Goal: Obtain resource: Download file/media

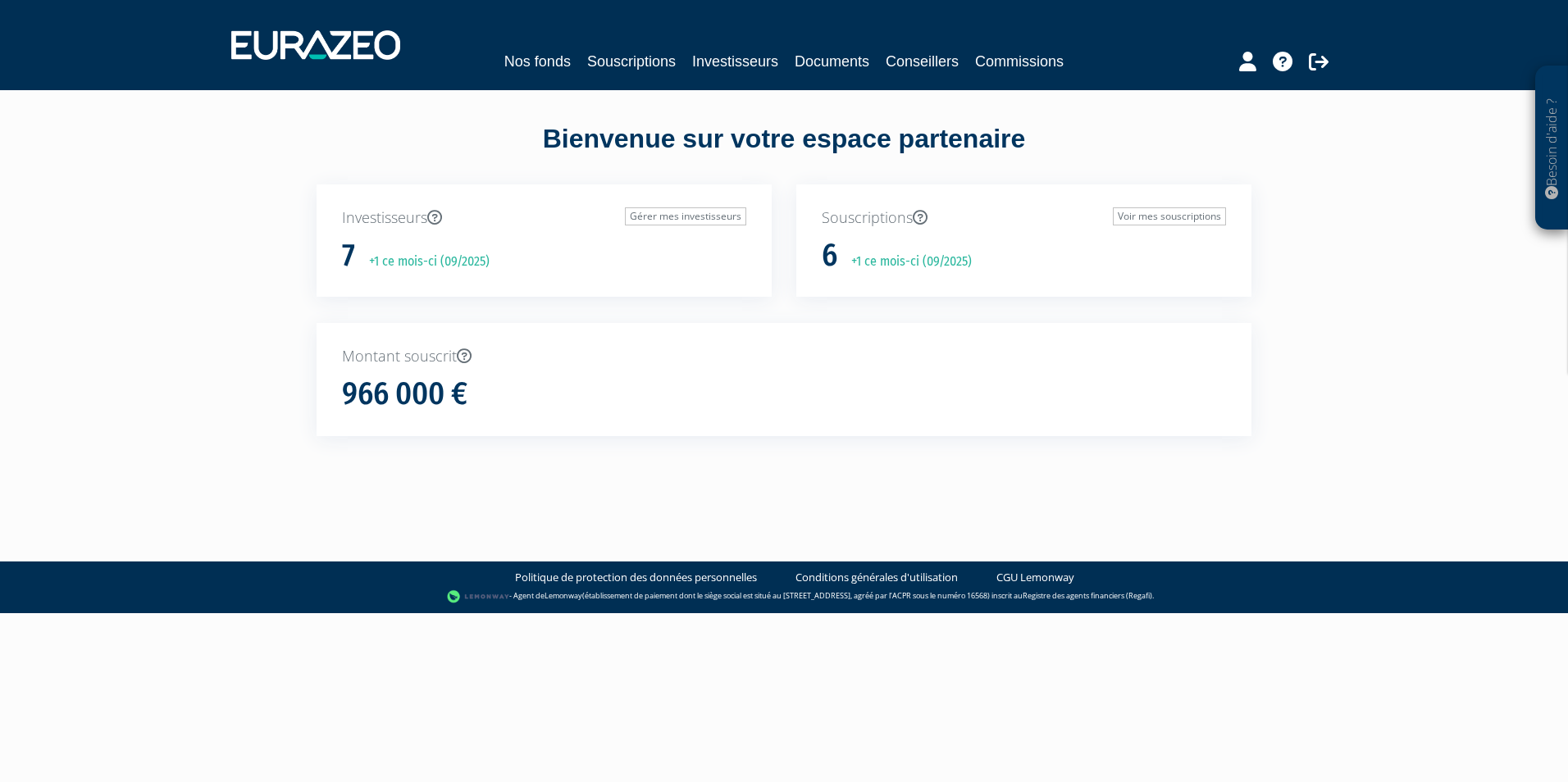
click at [917, 281] on div "Souscriptions Voir mes souscriptions 6 +1 ce mois-ci (09/2025)" at bounding box center [1025, 241] width 455 height 113
click at [1138, 218] on link "Voir mes souscriptions" at bounding box center [1170, 216] width 113 height 18
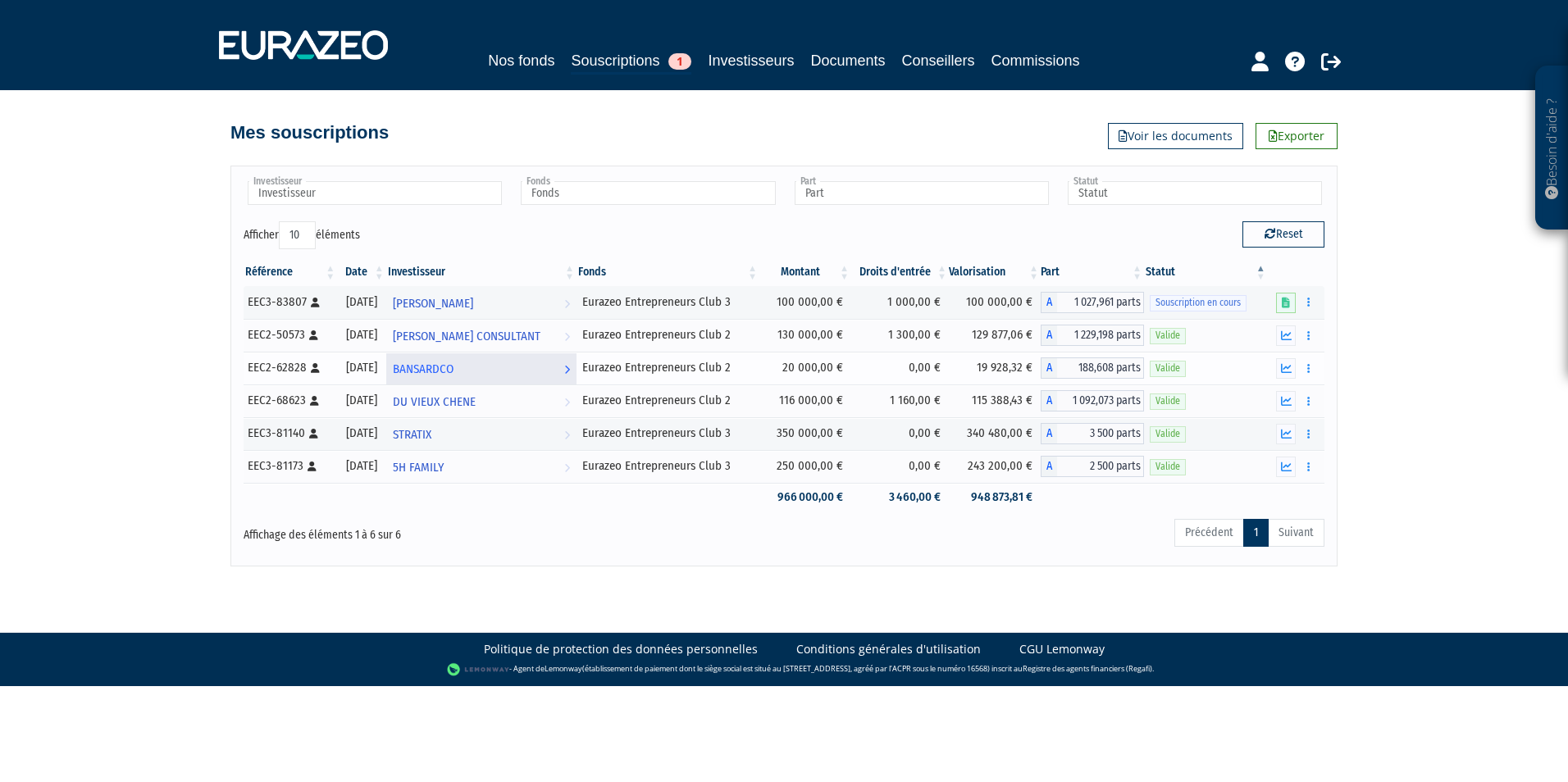
click at [480, 368] on link "BANSARDCO Voir l'investisseur" at bounding box center [481, 368] width 190 height 33
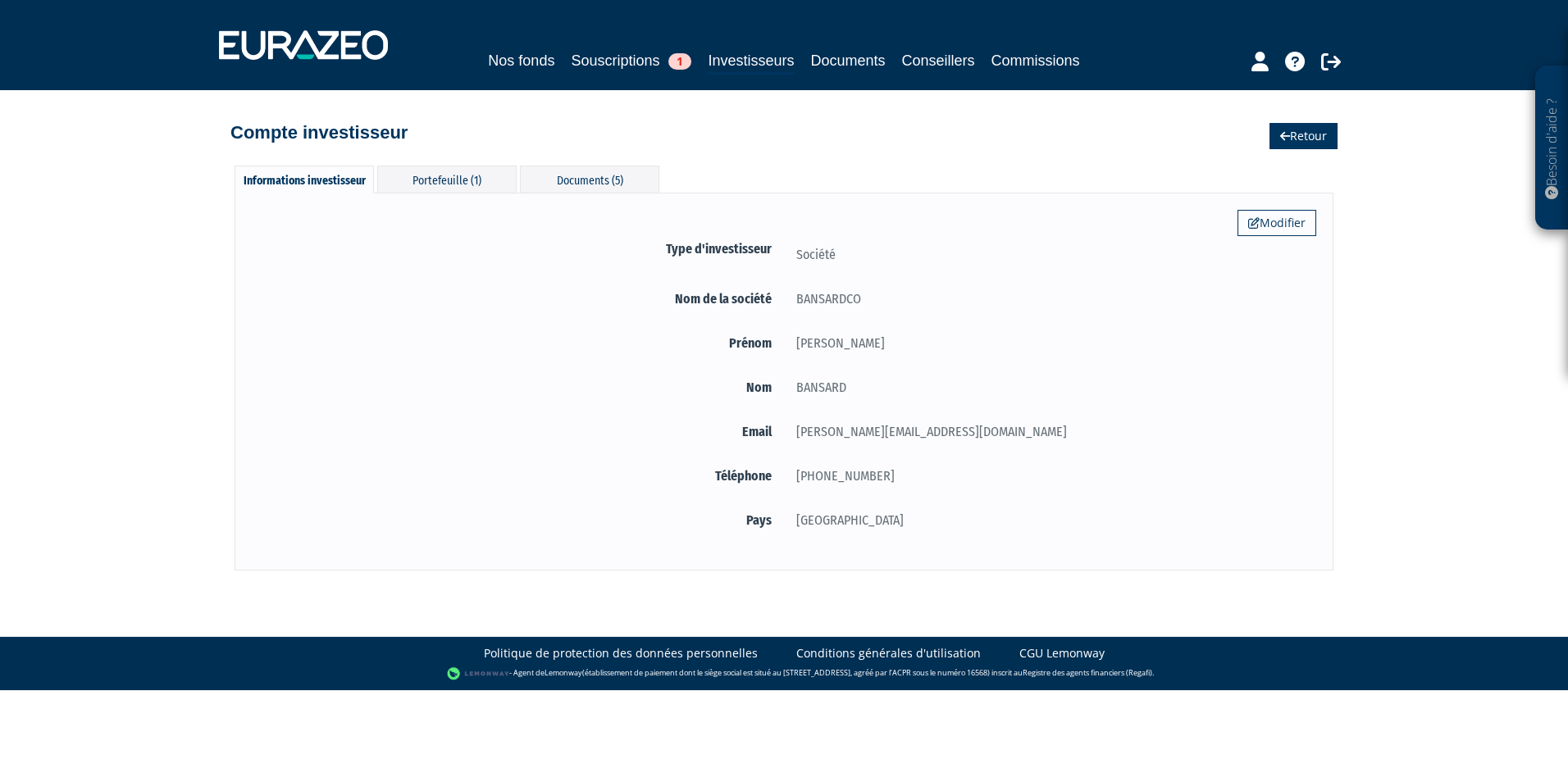
click at [1288, 127] on link "Retour" at bounding box center [1304, 136] width 68 height 27
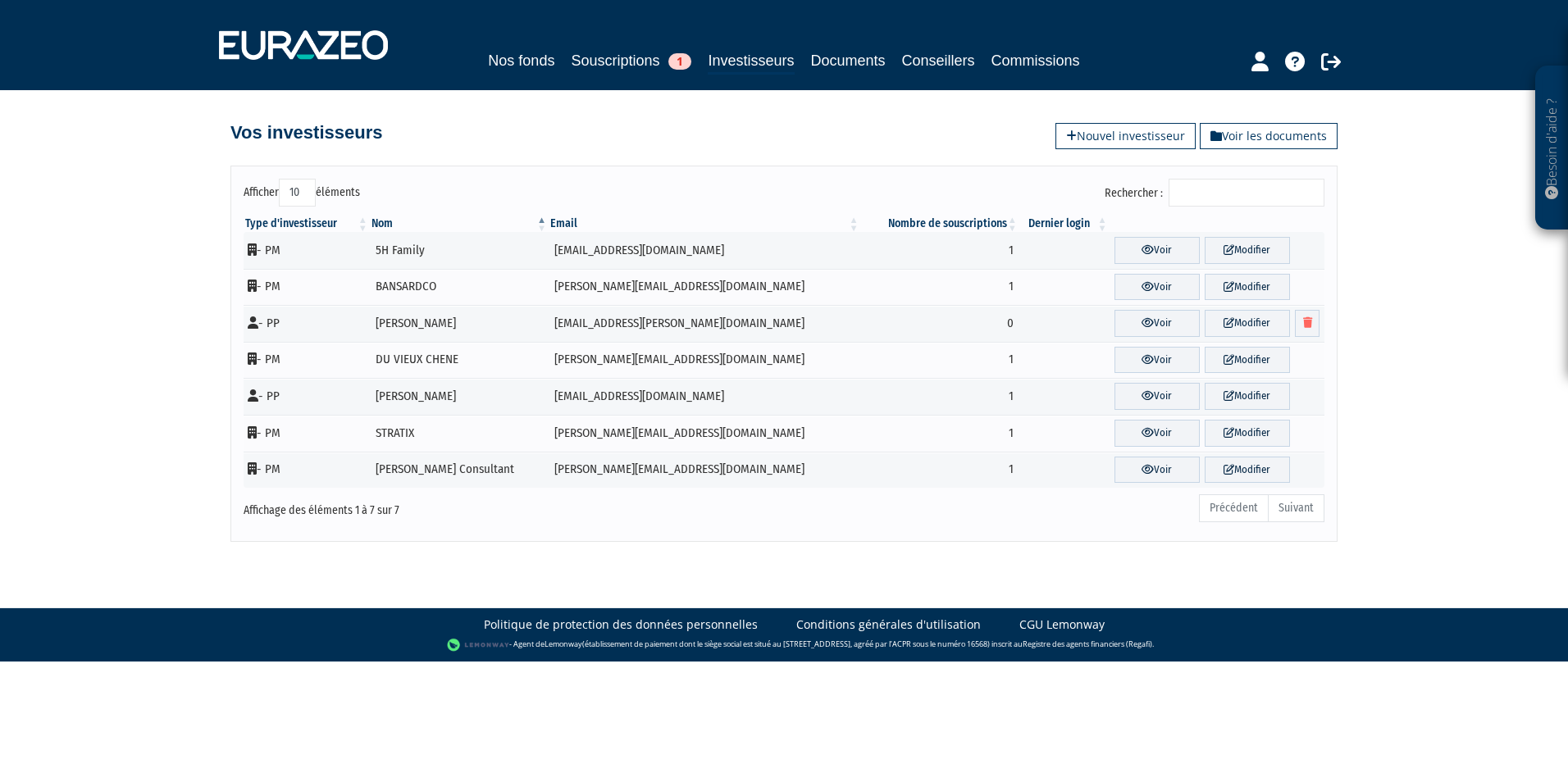
click at [622, 47] on div "Nos fonds Souscriptions 1 Investisseurs Documents Conseillers Commissions" at bounding box center [785, 44] width 1155 height 61
click at [625, 62] on link "Souscriptions 1" at bounding box center [631, 61] width 121 height 23
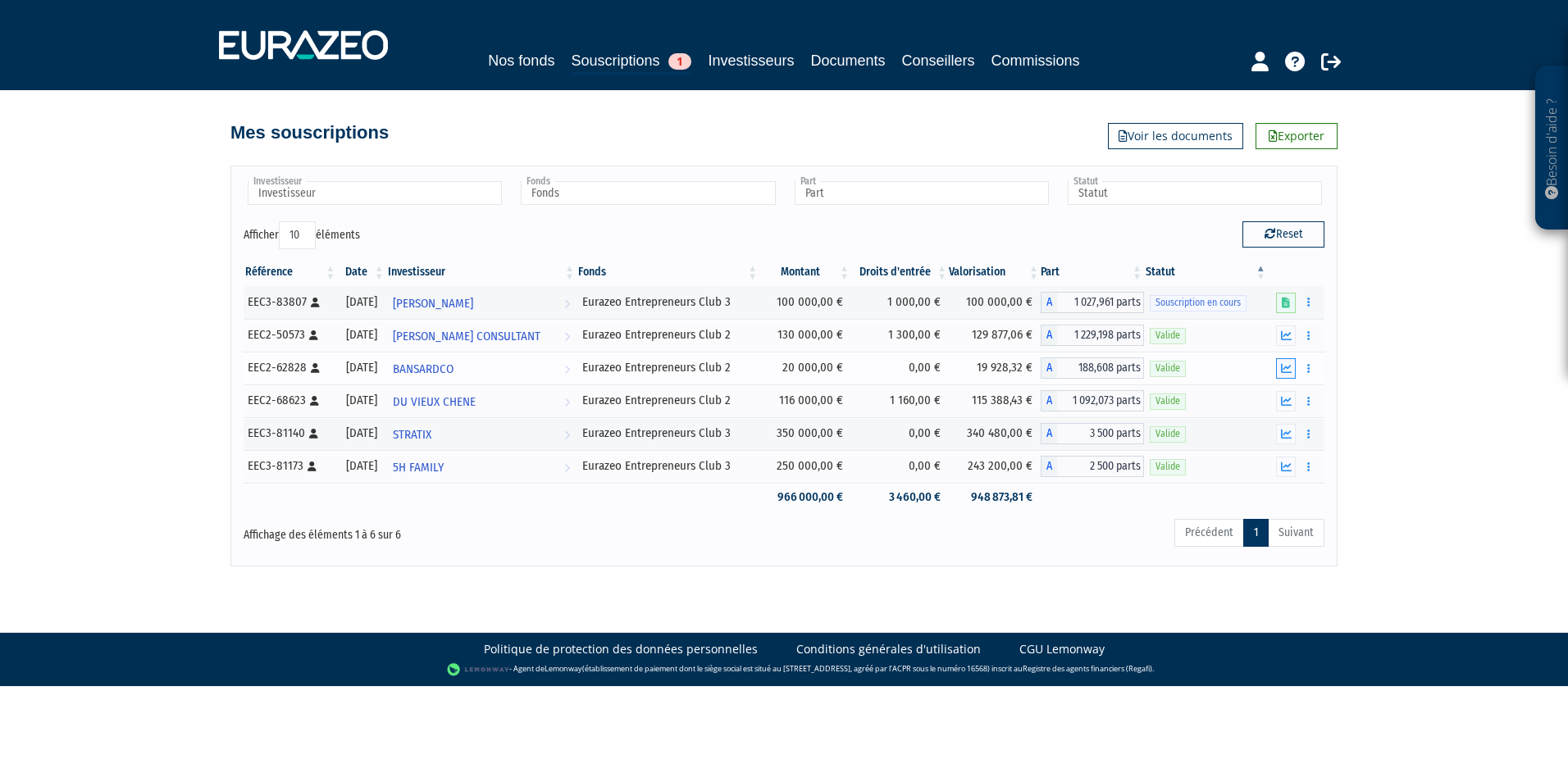
click at [1288, 370] on icon "button" at bounding box center [1286, 369] width 10 height 10
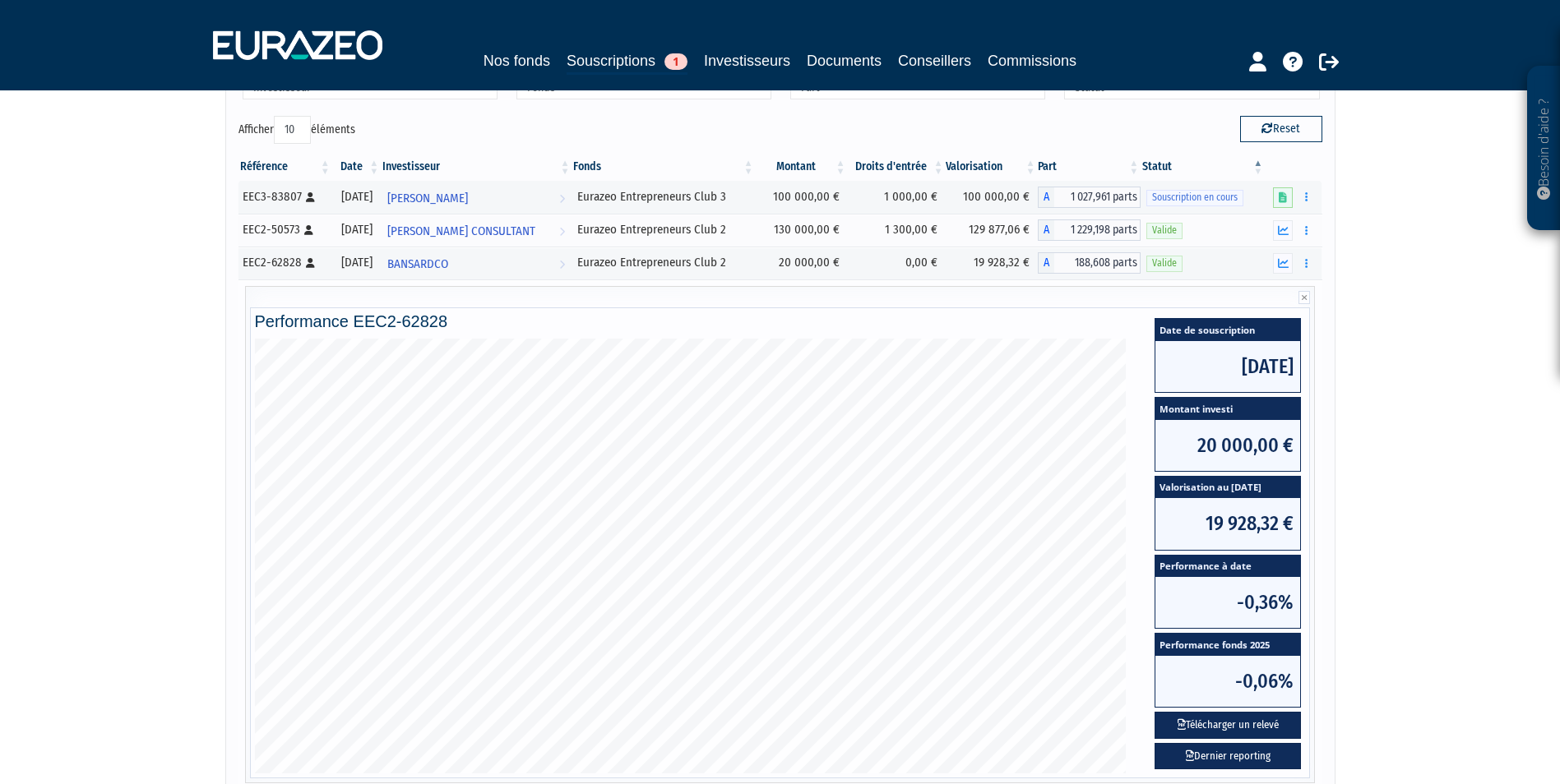
scroll to position [104, 0]
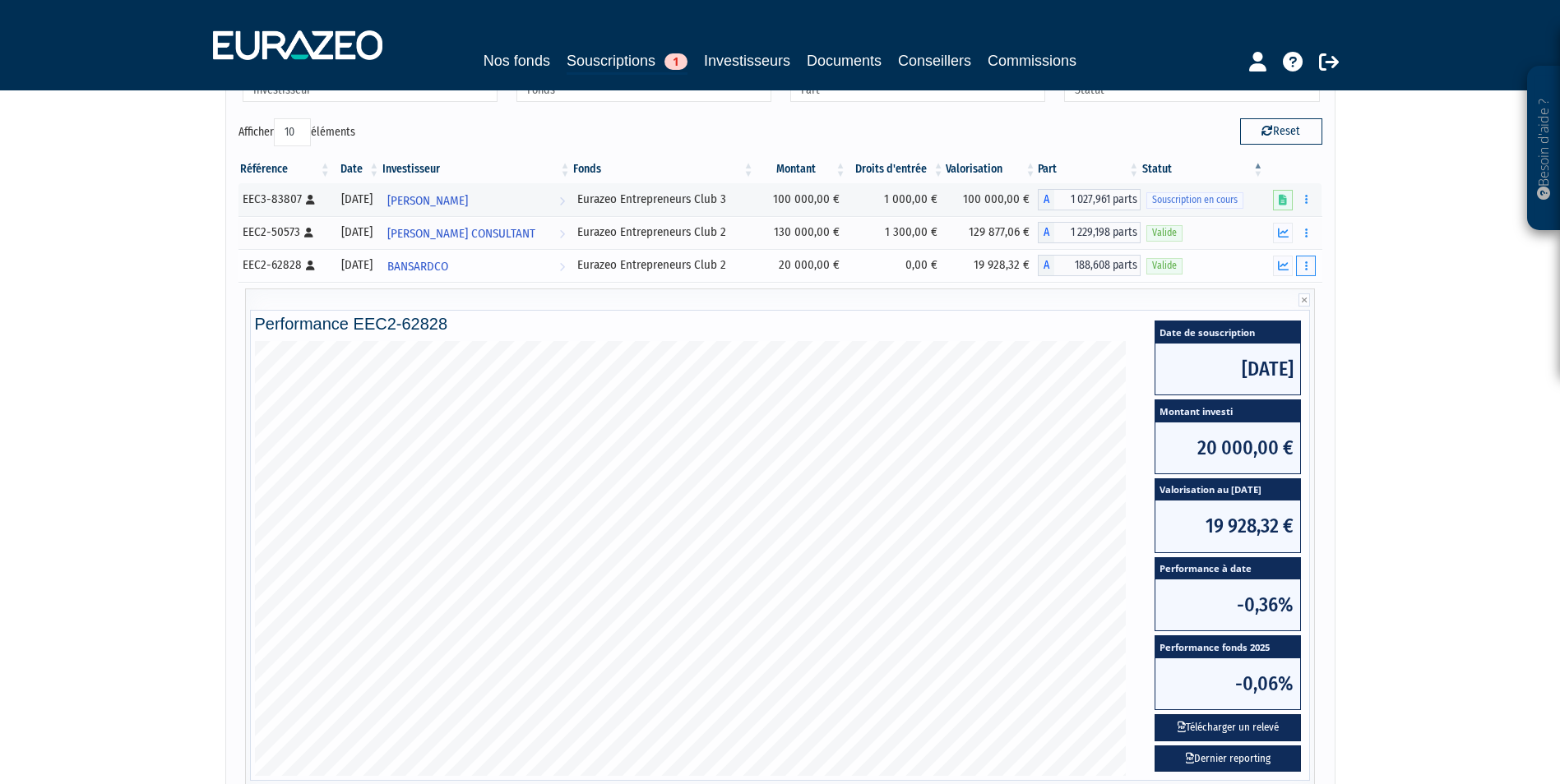
click at [1302, 262] on button "button" at bounding box center [1305, 266] width 20 height 21
click at [1285, 292] on link "Documents" at bounding box center [1270, 296] width 82 height 27
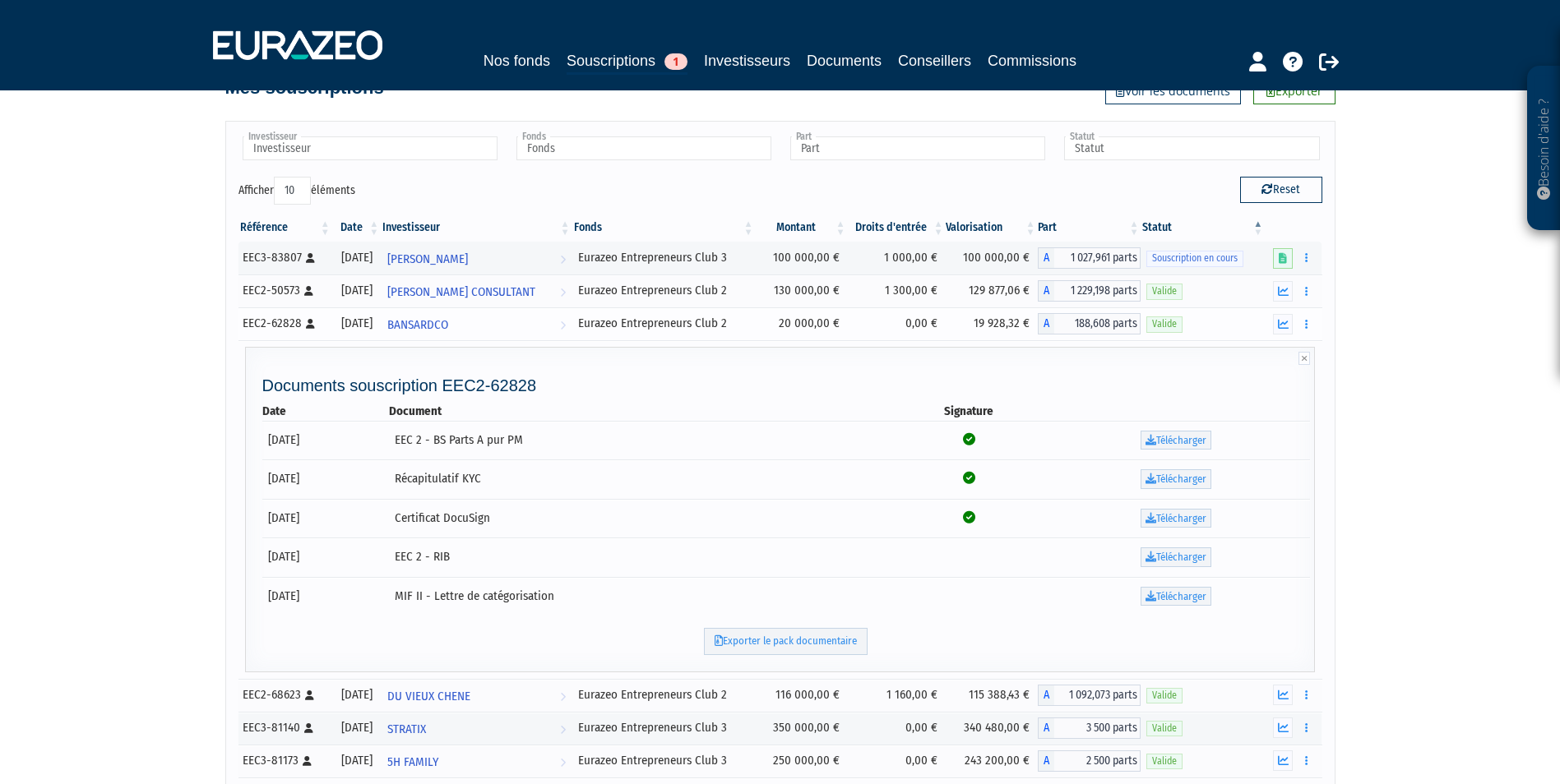
scroll to position [0, 0]
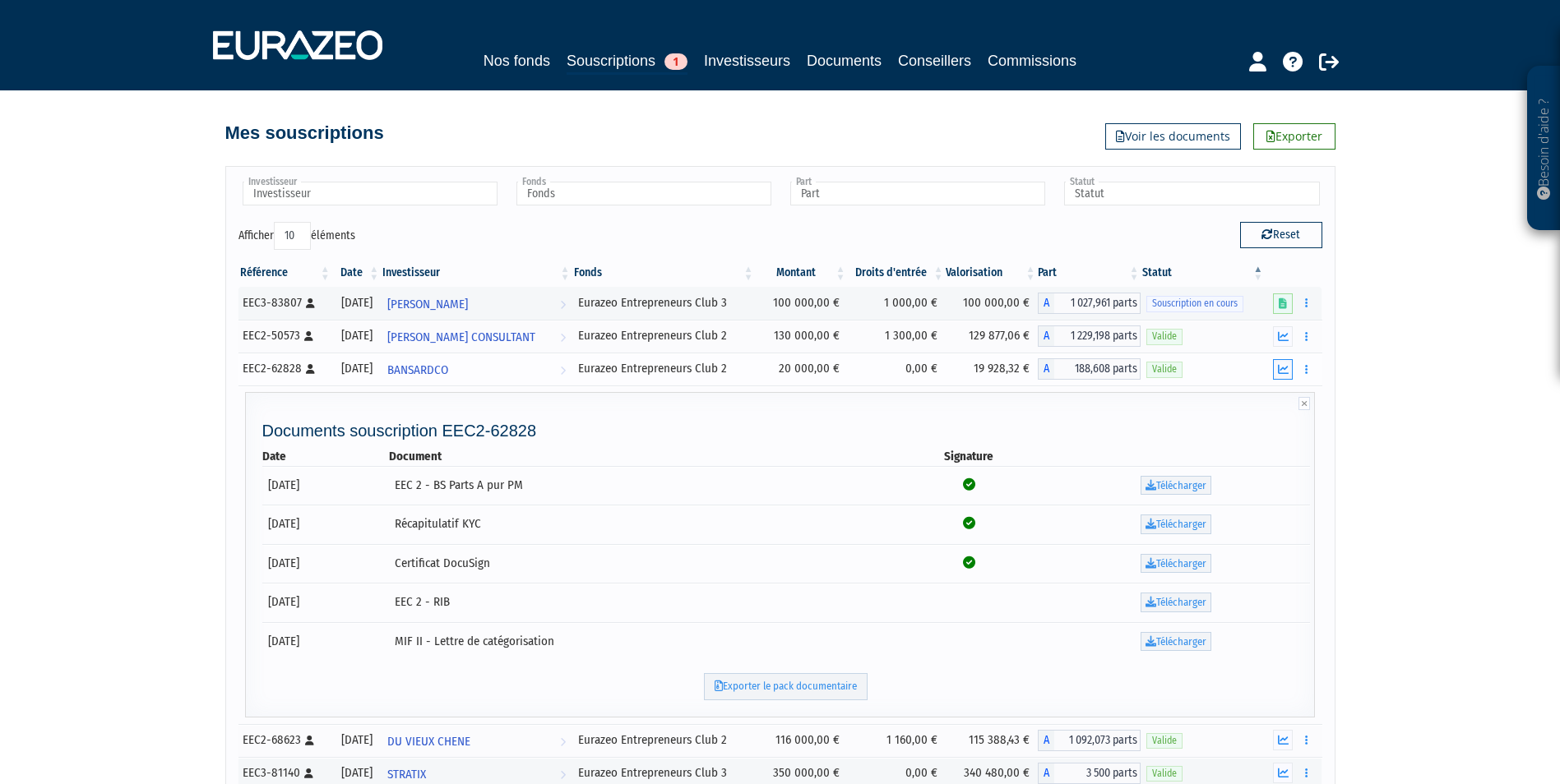
click at [1289, 367] on icon "button" at bounding box center [1283, 370] width 10 height 10
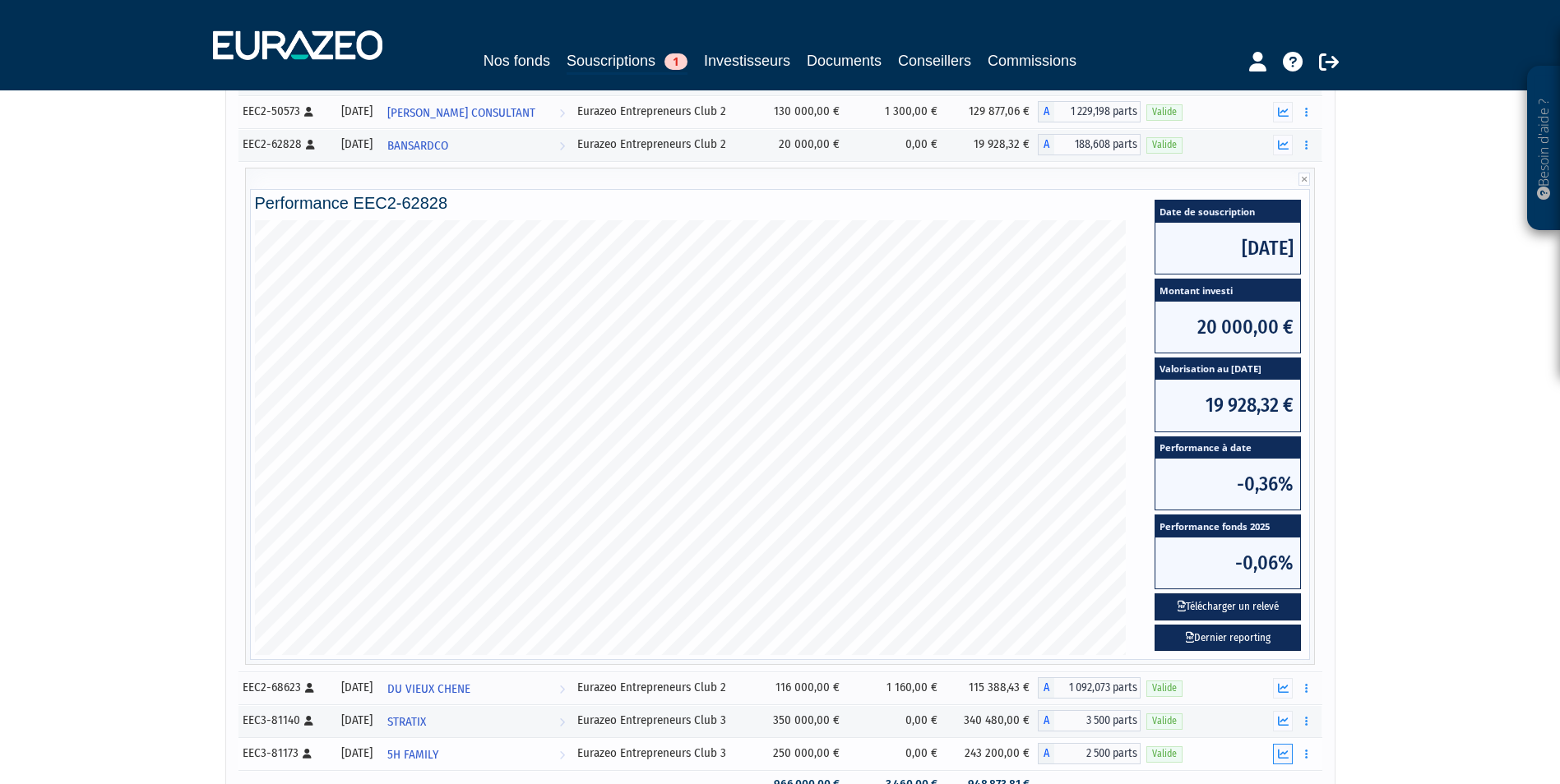
scroll to position [226, 0]
click at [1261, 636] on link "Dernier reporting" at bounding box center [1228, 637] width 147 height 27
drag, startPoint x: 1182, startPoint y: 627, endPoint x: 1180, endPoint y: 612, distance: 15.1
click at [1180, 612] on button "Télécharger un relevé" at bounding box center [1228, 606] width 147 height 27
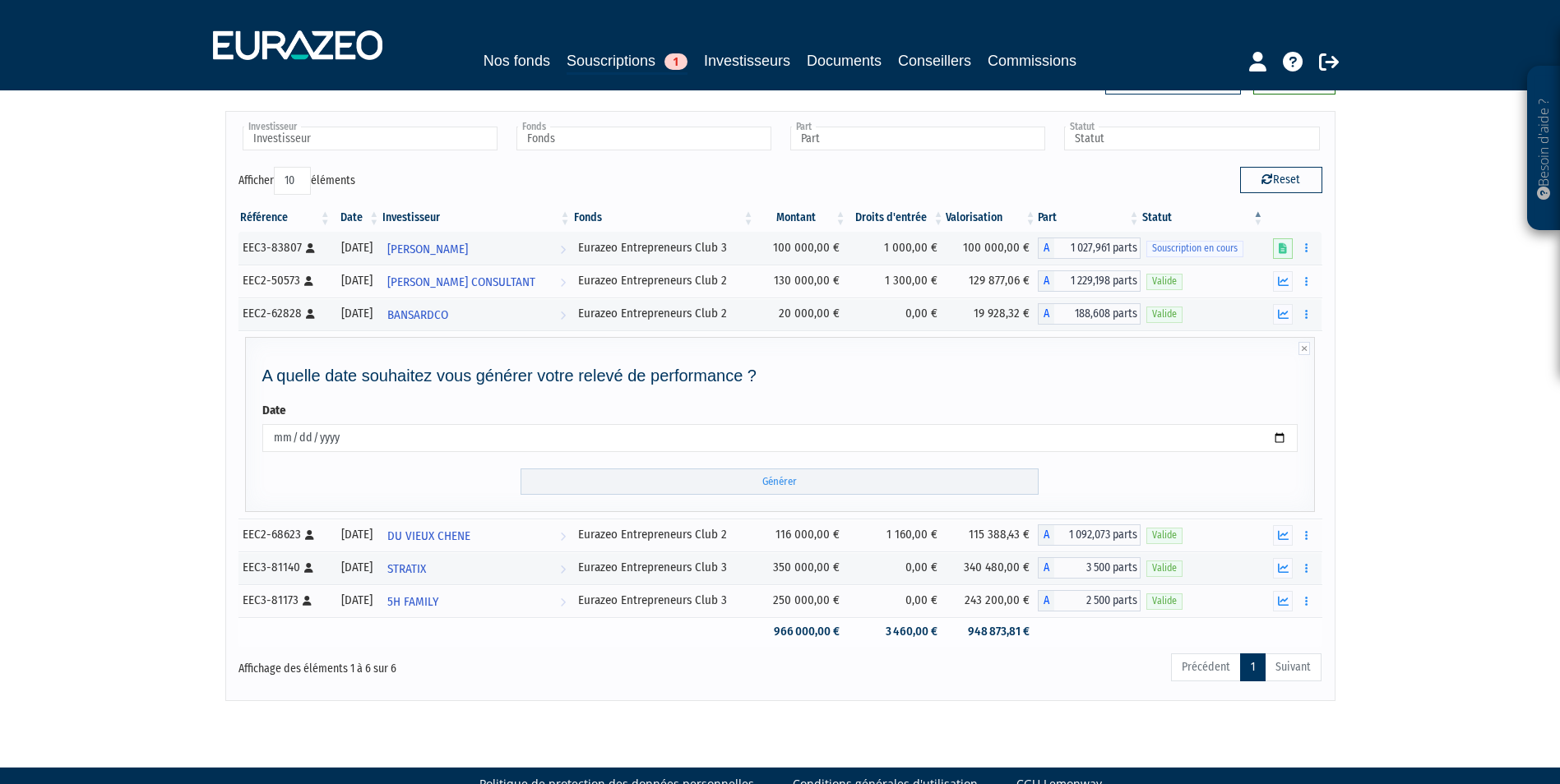
scroll to position [56, 0]
click at [1279, 314] on icon "button" at bounding box center [1283, 313] width 10 height 10
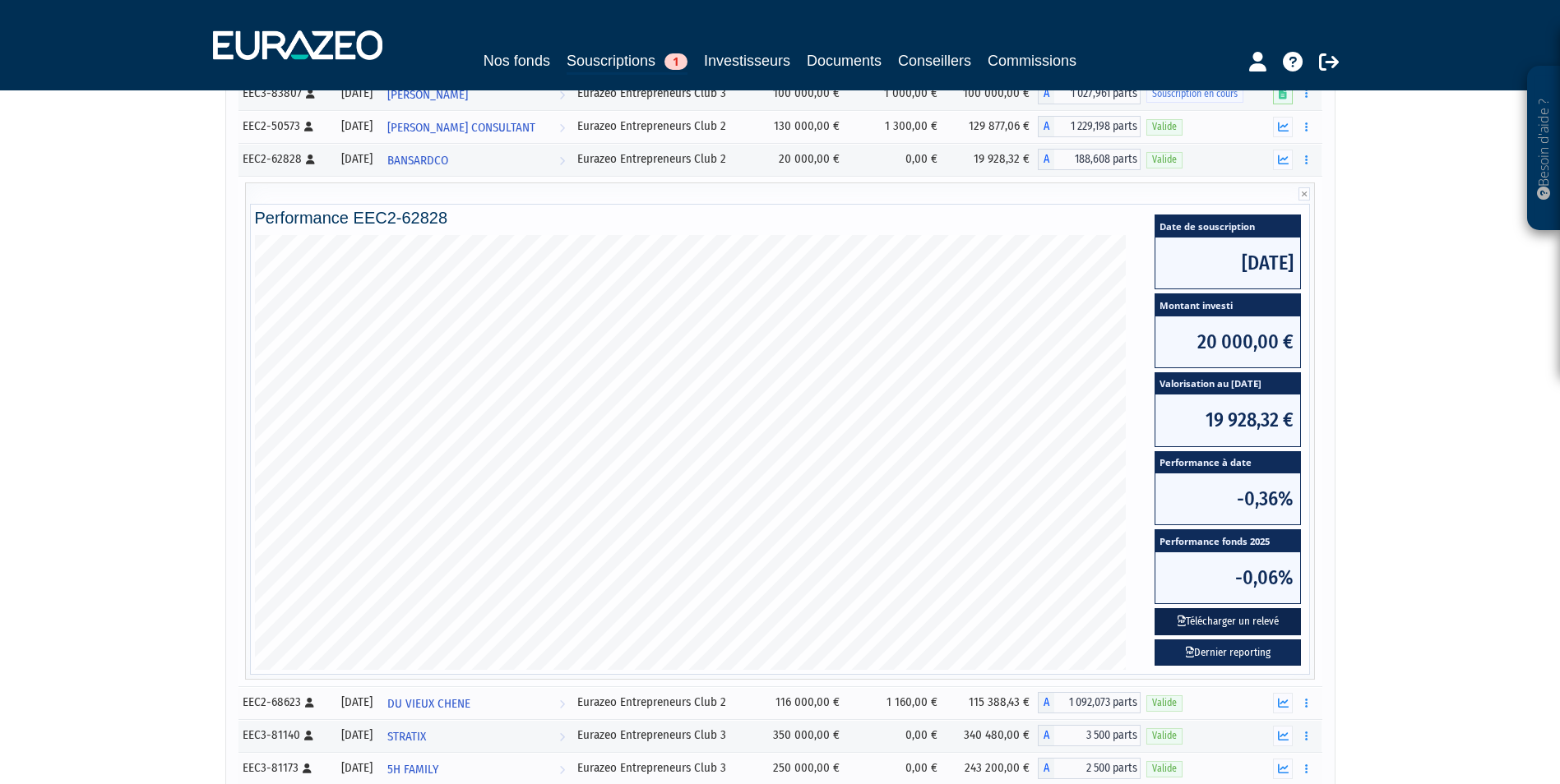
click at [1264, 622] on button "Télécharger un relevé" at bounding box center [1228, 622] width 147 height 27
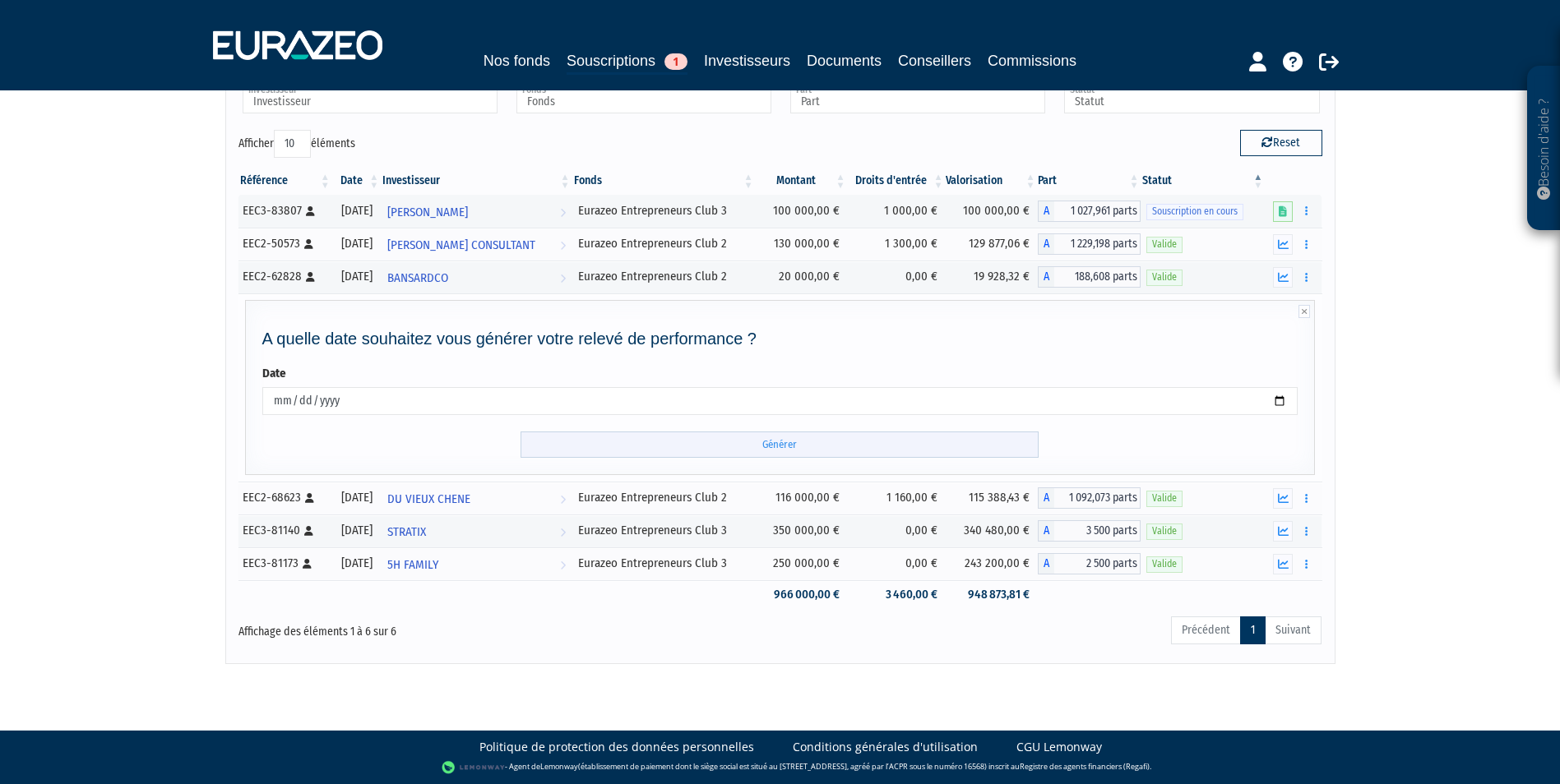
click at [820, 454] on input "Générer" at bounding box center [780, 445] width 518 height 27
click at [1396, 451] on div "Besoin d'aide ? × J'ai besoin d'aide Si vous avez une question à propos du fonc…" at bounding box center [780, 286] width 1560 height 757
